Goal: Information Seeking & Learning: Compare options

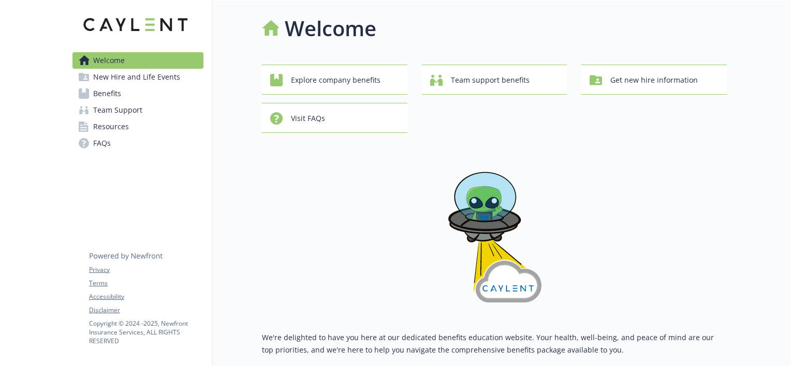
click at [101, 94] on span "Benefits" at bounding box center [107, 93] width 28 height 17
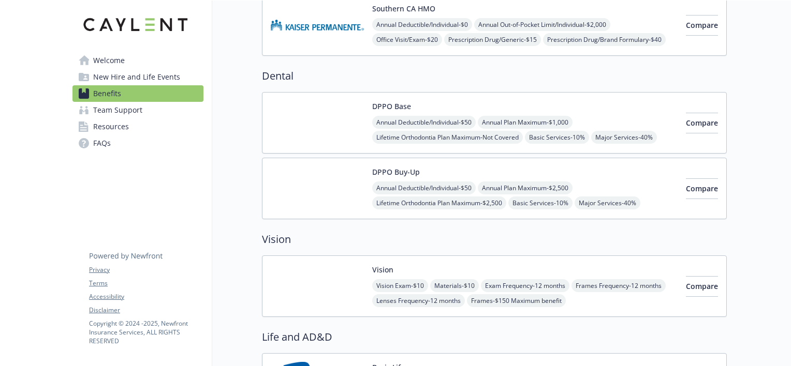
scroll to position [466, 0]
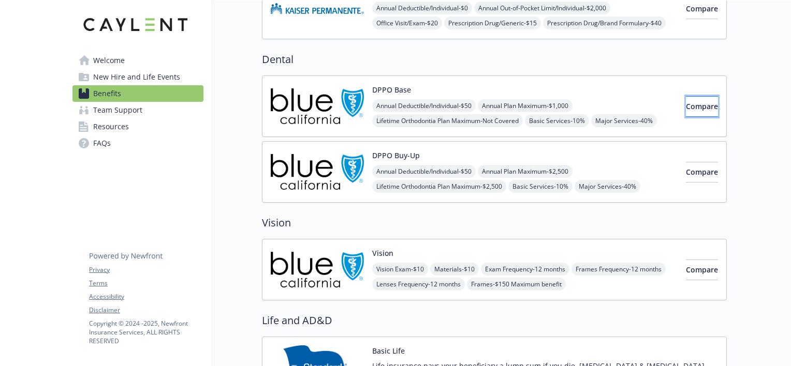
click at [686, 107] on span "Compare" at bounding box center [702, 106] width 32 height 10
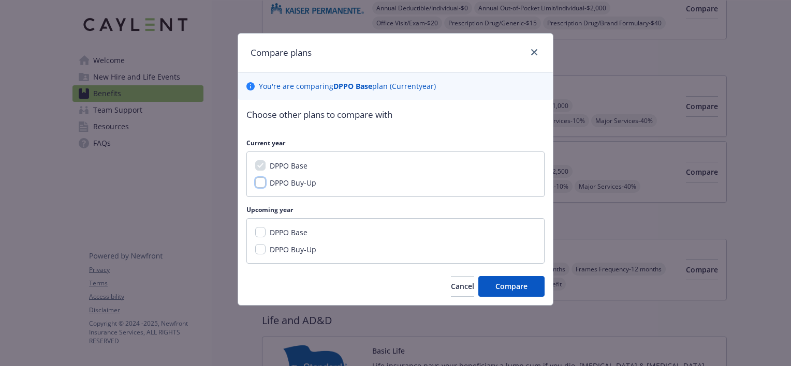
click at [262, 182] on input "DPPO Buy-Up" at bounding box center [260, 182] width 10 height 10
checkbox input "true"
click at [524, 289] on span "Compare" at bounding box center [511, 286] width 32 height 10
